Goal: Find specific page/section: Find specific page/section

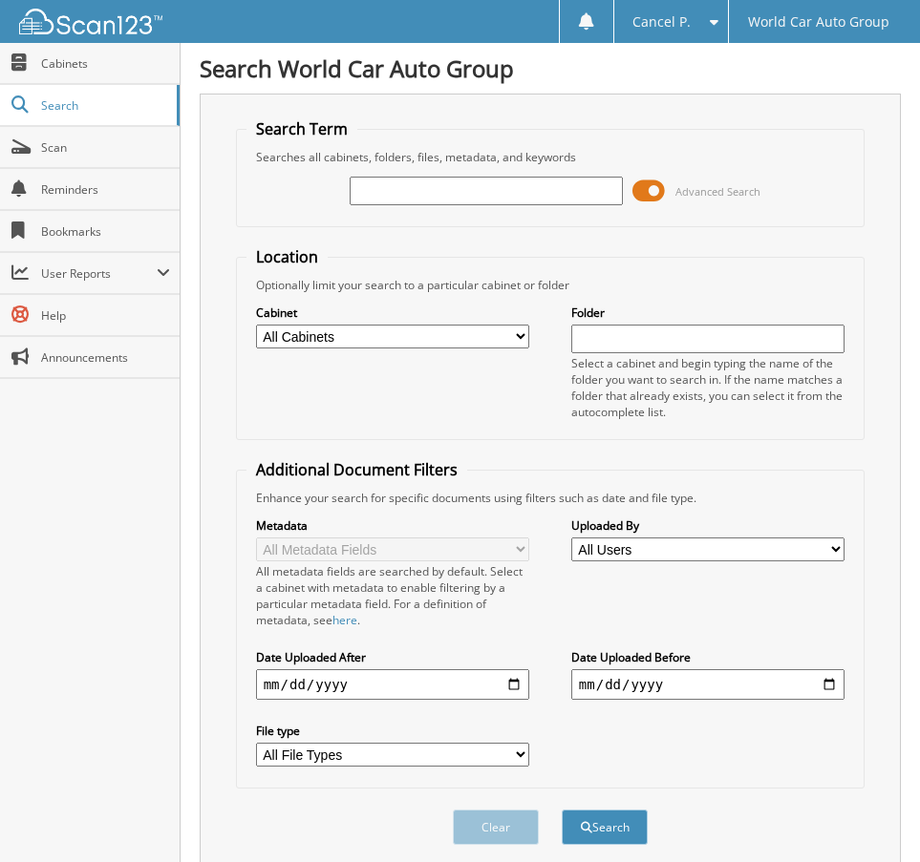
drag, startPoint x: 0, startPoint y: 0, endPoint x: 500, endPoint y: 181, distance: 532.2
click at [510, 175] on div at bounding box center [485, 191] width 273 height 32
click at [496, 188] on input "text" at bounding box center [485, 191] width 273 height 29
type input "049273"
click at [561, 810] on button "Search" at bounding box center [604, 827] width 86 height 35
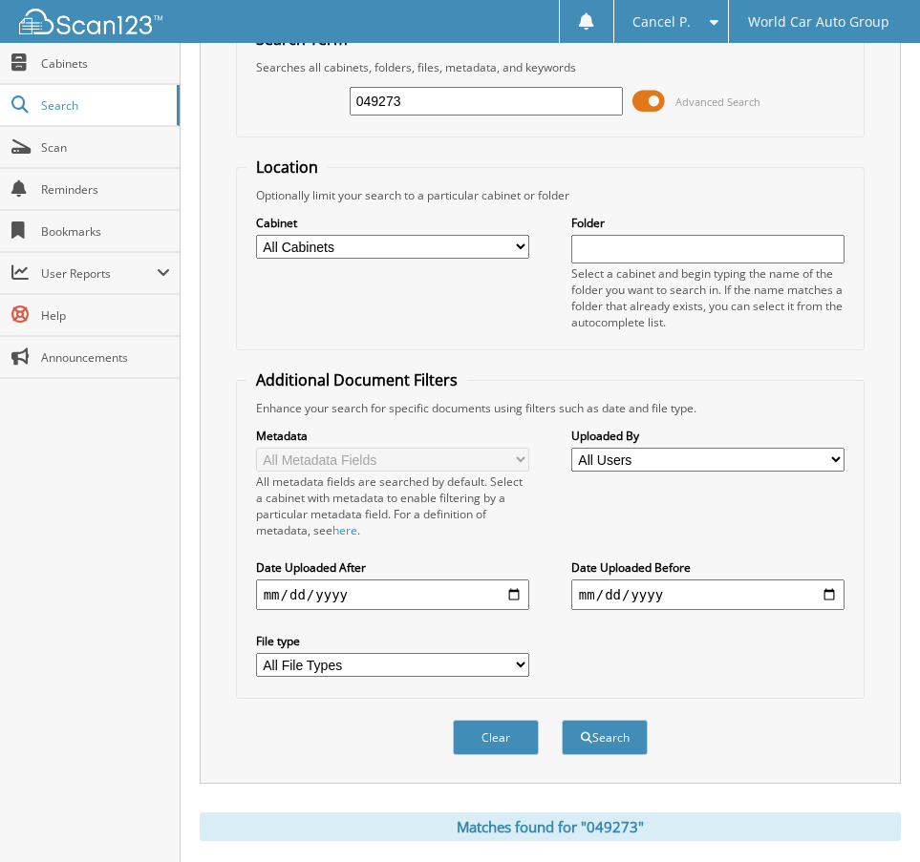
scroll to position [69, 0]
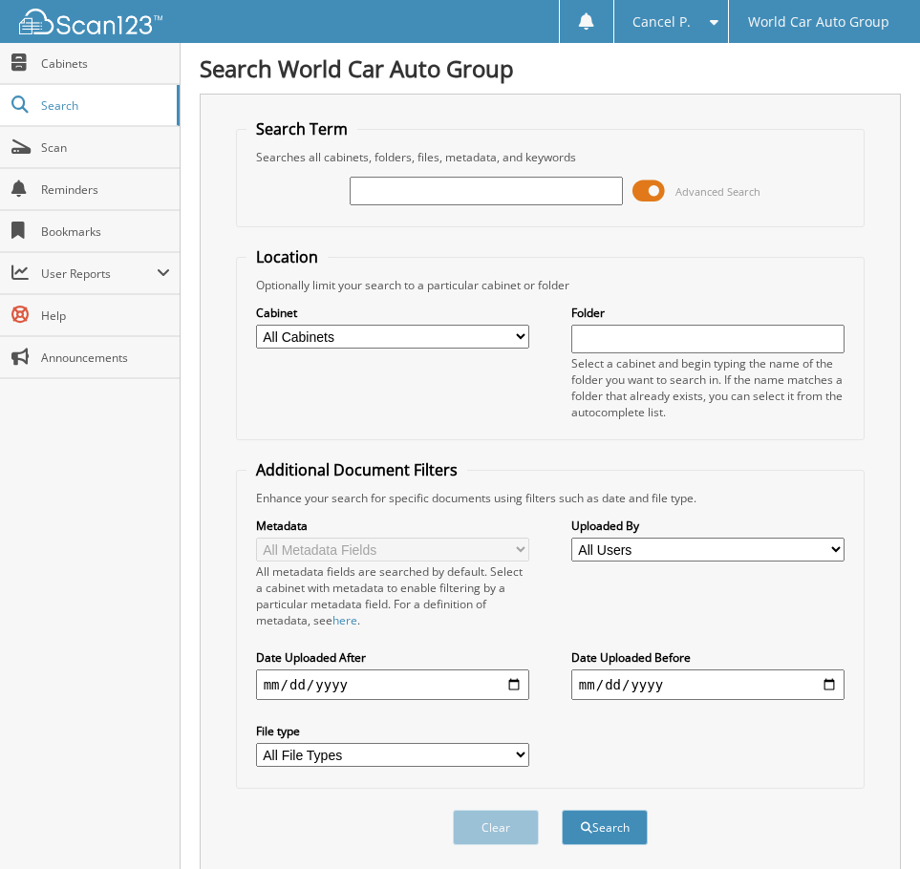
drag, startPoint x: 656, startPoint y: 191, endPoint x: 595, endPoint y: 200, distance: 61.7
click at [655, 191] on span at bounding box center [648, 191] width 32 height 29
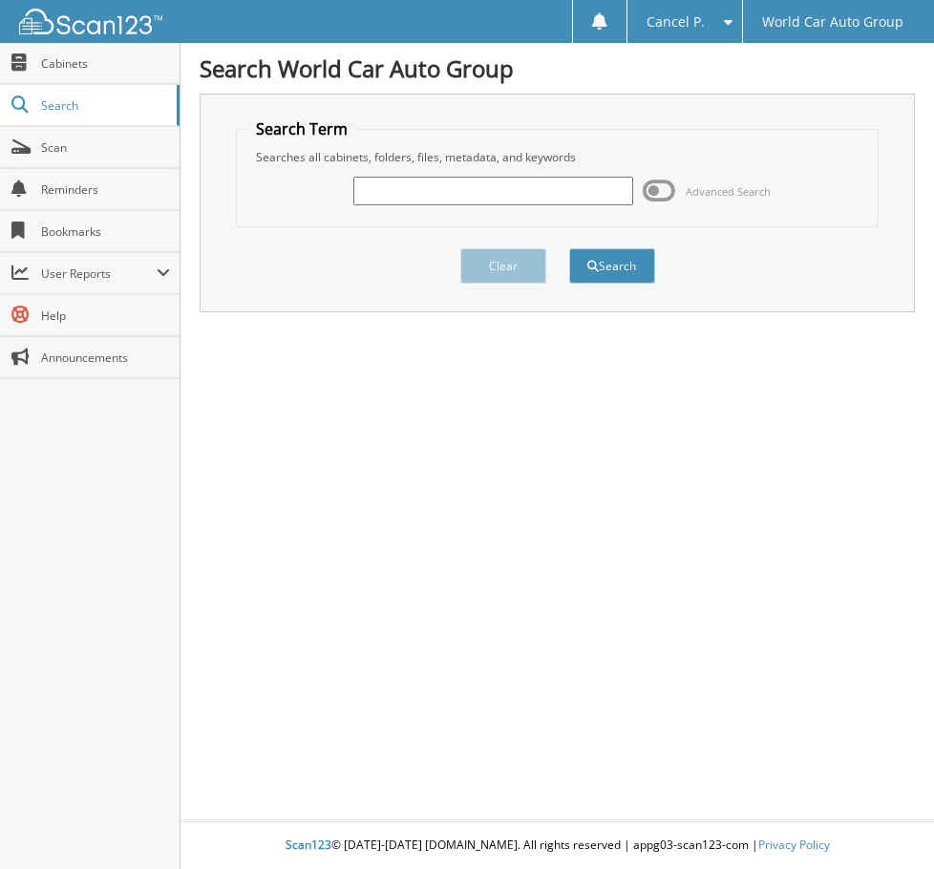
click at [563, 202] on input "text" at bounding box center [493, 191] width 280 height 29
type input "049273"
click at [569, 248] on button "Search" at bounding box center [612, 265] width 86 height 35
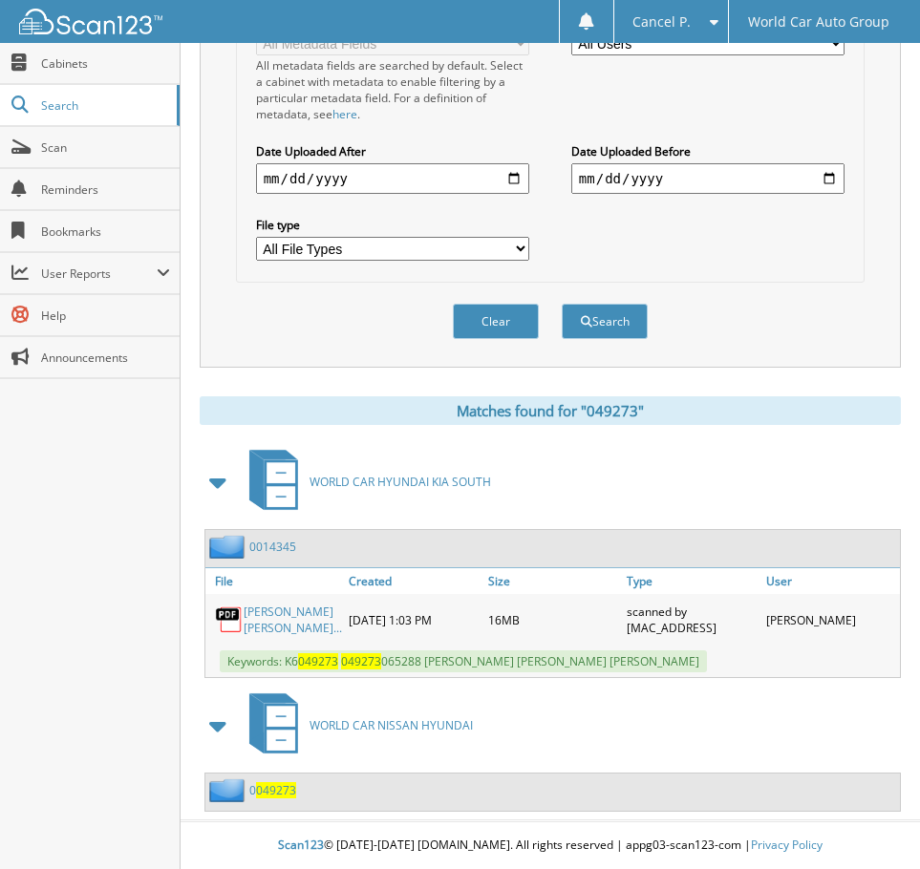
scroll to position [540, 0]
click at [251, 603] on link "[PERSON_NAME] [PERSON_NAME]..." at bounding box center [292, 619] width 98 height 32
